Goal: Task Accomplishment & Management: Manage account settings

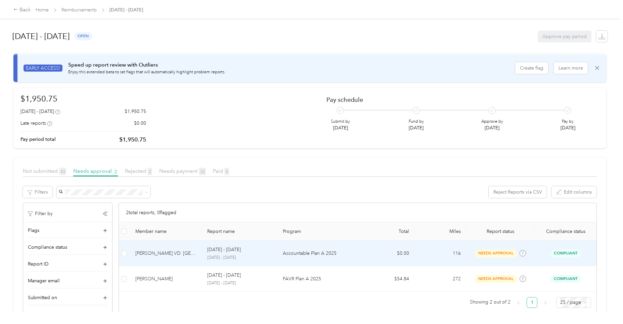
scroll to position [32, 0]
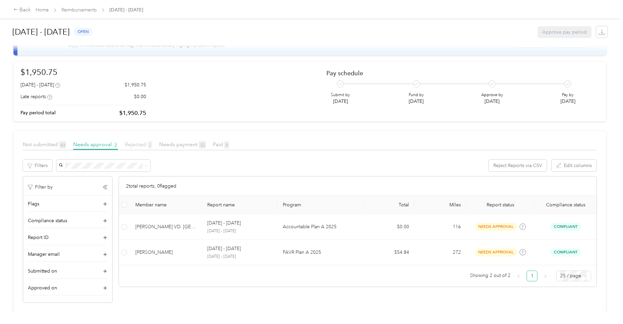
click at [143, 141] on span "Rejected 2" at bounding box center [138, 144] width 27 height 6
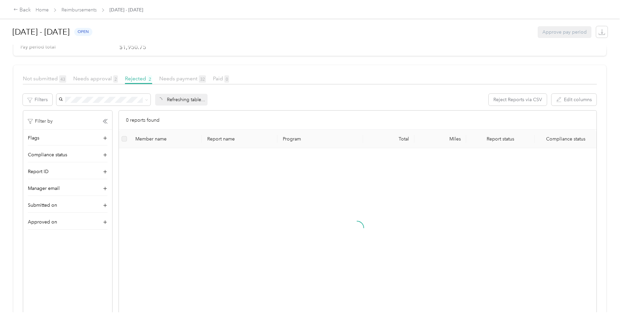
scroll to position [32, 0]
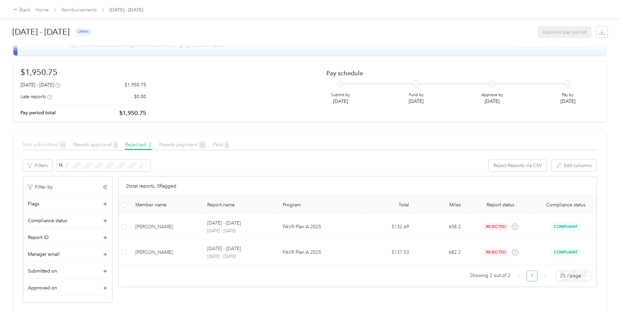
click at [35, 141] on span "Not submitted 43" at bounding box center [44, 144] width 43 height 6
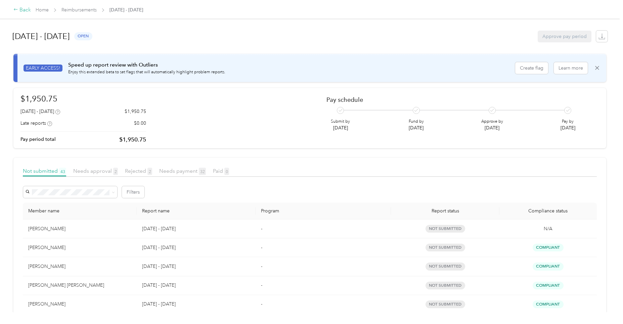
click at [25, 10] on div "Back" at bounding box center [21, 10] width 17 height 8
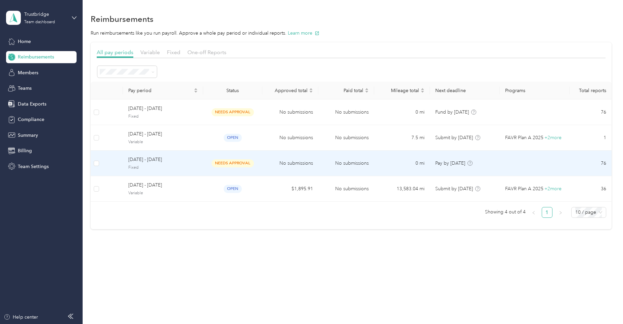
click at [341, 162] on td "No submissions" at bounding box center [346, 163] width 56 height 26
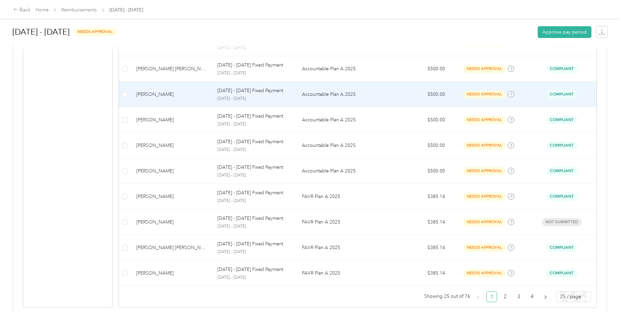
scroll to position [614, 0]
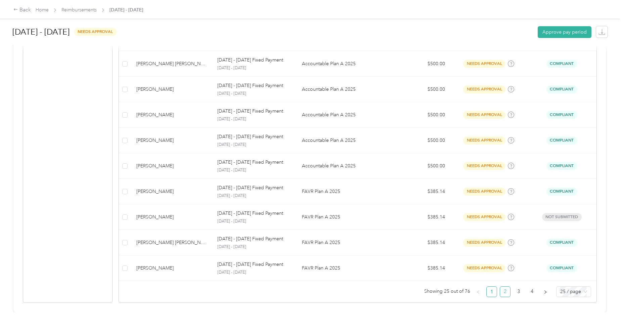
click at [503, 286] on link "2" at bounding box center [505, 291] width 10 height 10
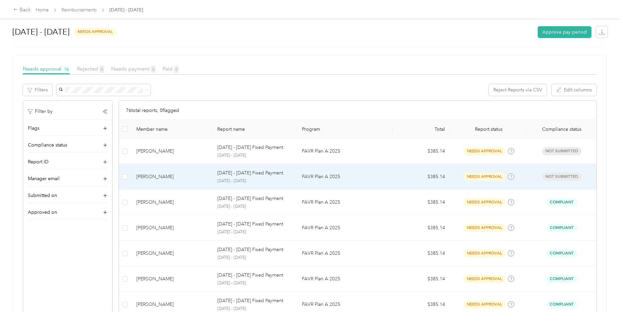
scroll to position [111, 0]
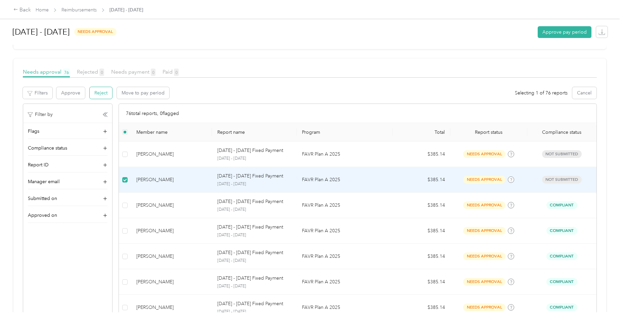
click at [103, 94] on button "Reject" at bounding box center [101, 93] width 22 height 12
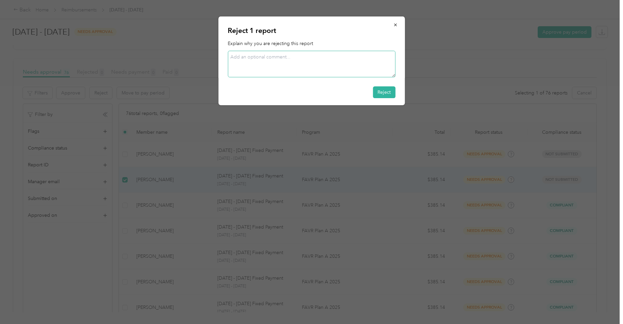
click at [290, 61] on textarea at bounding box center [312, 64] width 168 height 27
type textarea "She is no longer in the program. Needs to be deleted"
click at [388, 93] on button "Reject" at bounding box center [384, 92] width 22 height 12
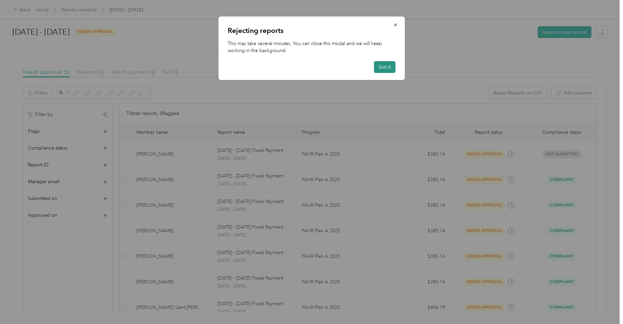
click at [390, 65] on button "Got it" at bounding box center [384, 67] width 21 height 12
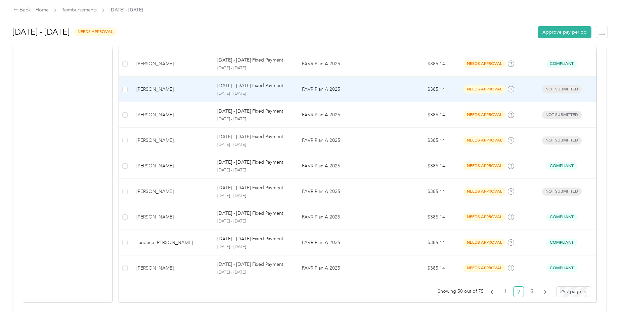
scroll to position [614, 0]
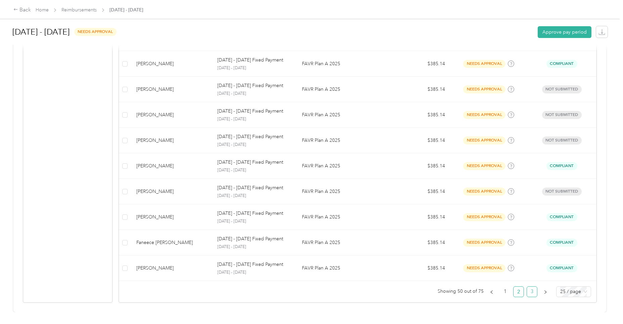
click at [531, 286] on link "3" at bounding box center [532, 291] width 10 height 10
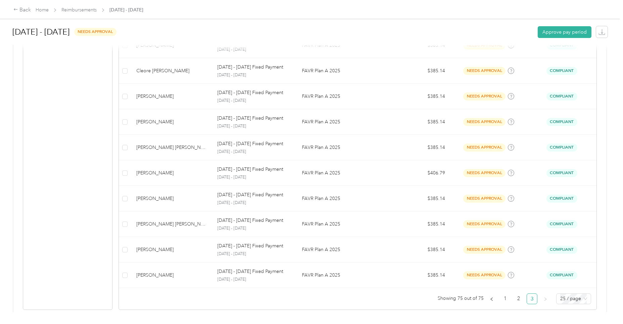
scroll to position [614, 0]
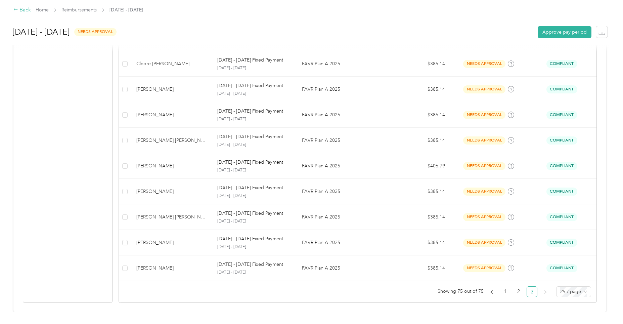
click at [27, 9] on div "Back" at bounding box center [21, 10] width 17 height 8
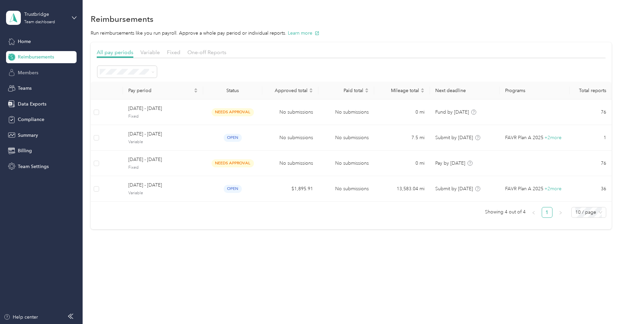
click at [31, 72] on span "Members" at bounding box center [28, 72] width 20 height 7
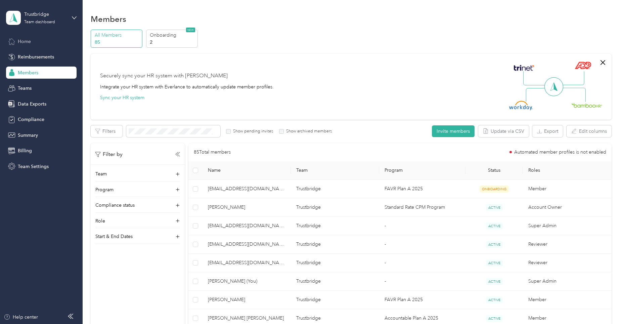
click at [29, 43] on span "Home" at bounding box center [24, 41] width 13 height 7
